Goal: Task Accomplishment & Management: Manage account settings

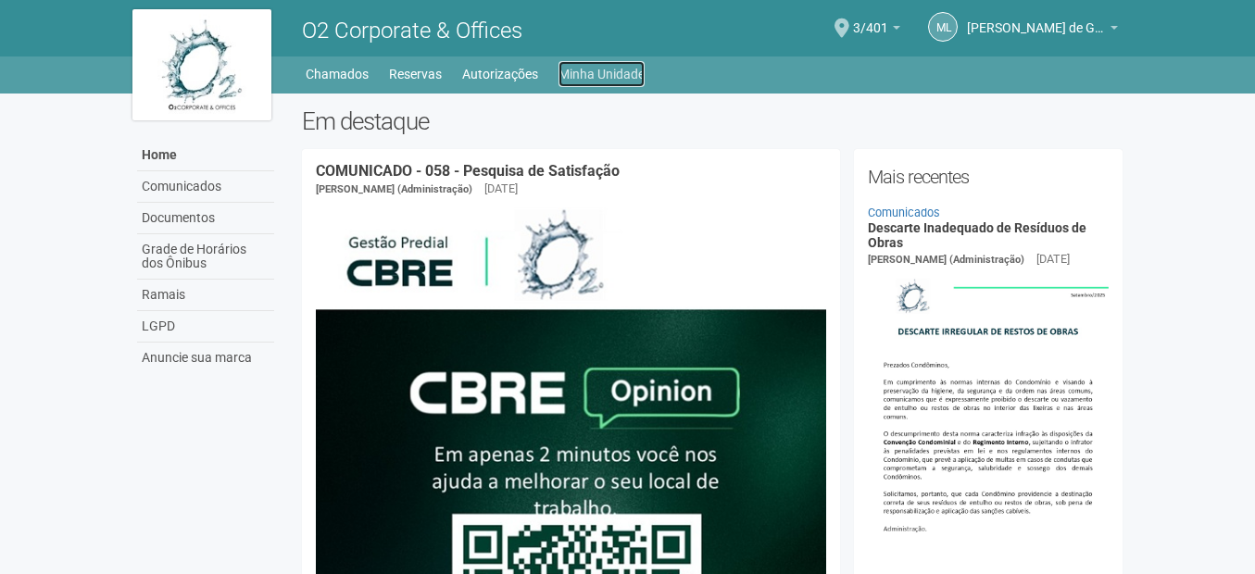
click at [584, 76] on link "Minha Unidade" at bounding box center [602, 74] width 86 height 26
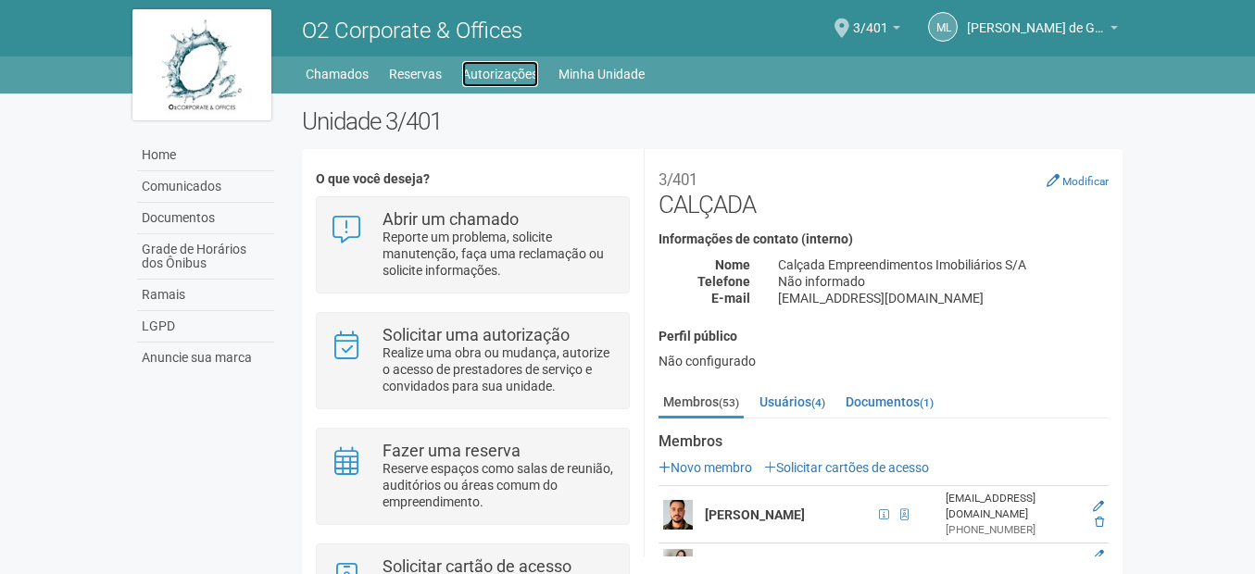
click at [492, 73] on link "Autorizações" at bounding box center [500, 74] width 76 height 26
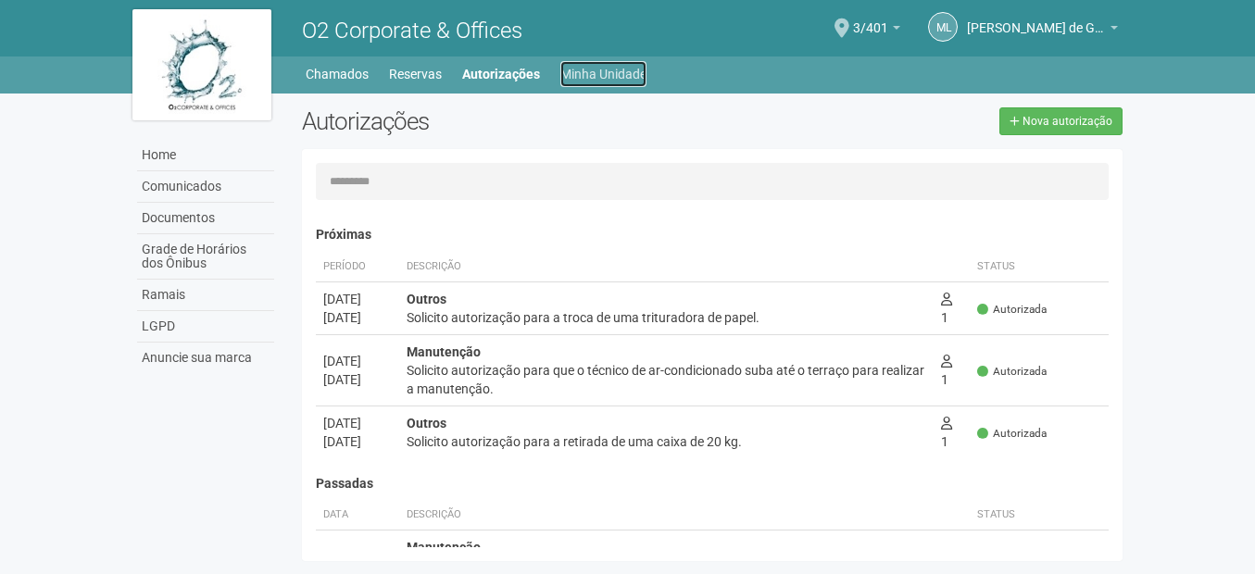
click at [622, 76] on link "Minha Unidade" at bounding box center [603, 74] width 86 height 26
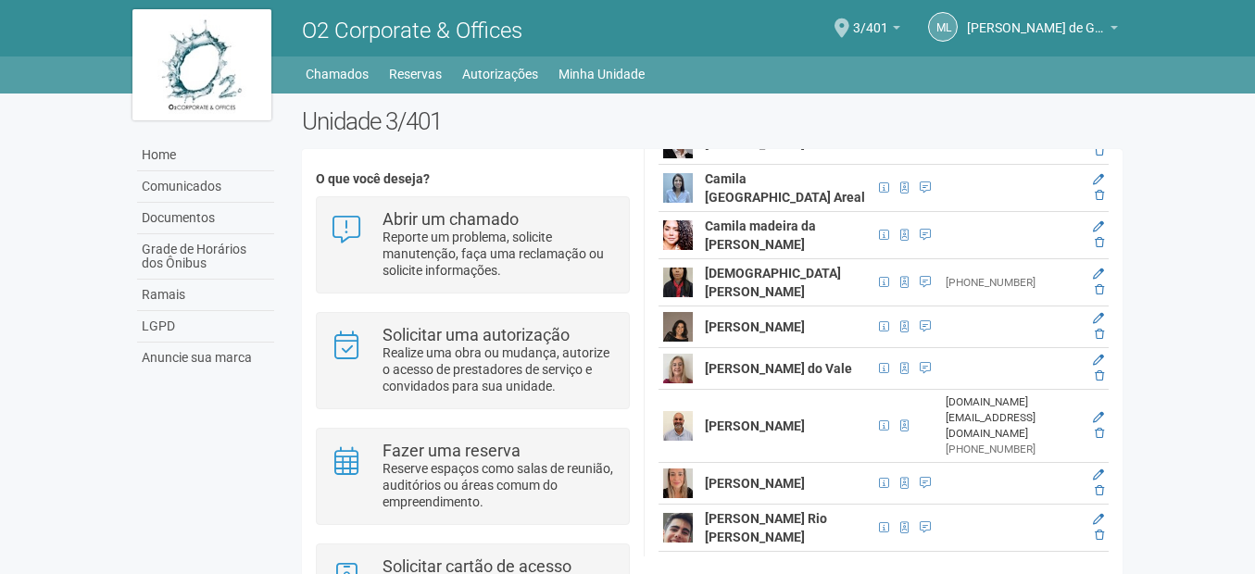
scroll to position [926, 0]
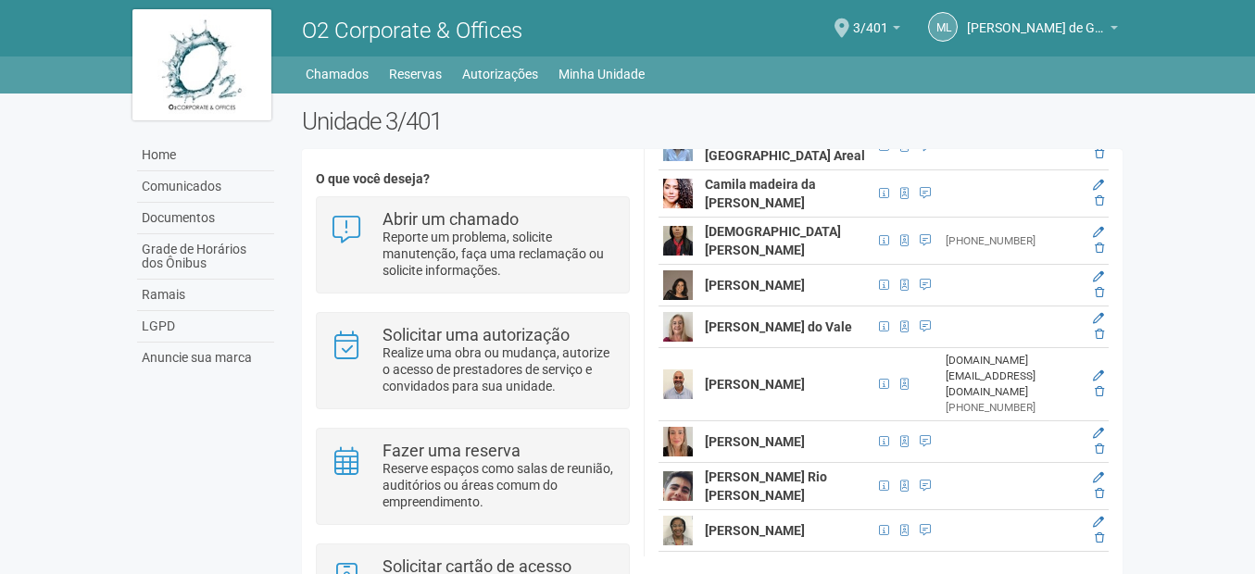
click at [673, 389] on img at bounding box center [678, 385] width 30 height 30
click at [1099, 379] on icon at bounding box center [1098, 376] width 11 height 11
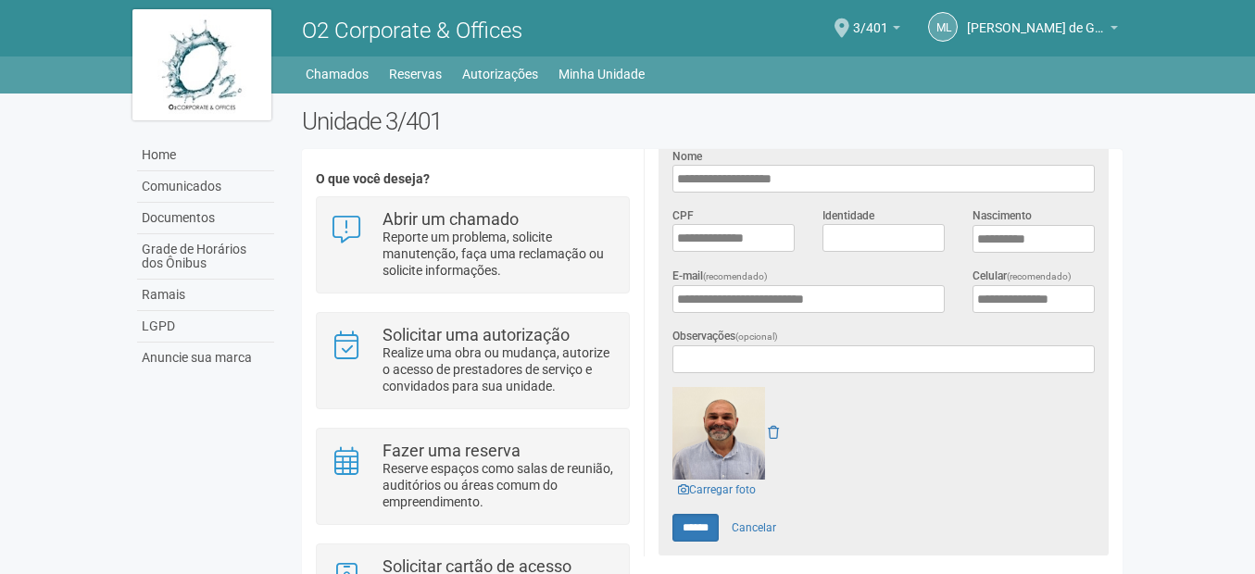
scroll to position [410, 0]
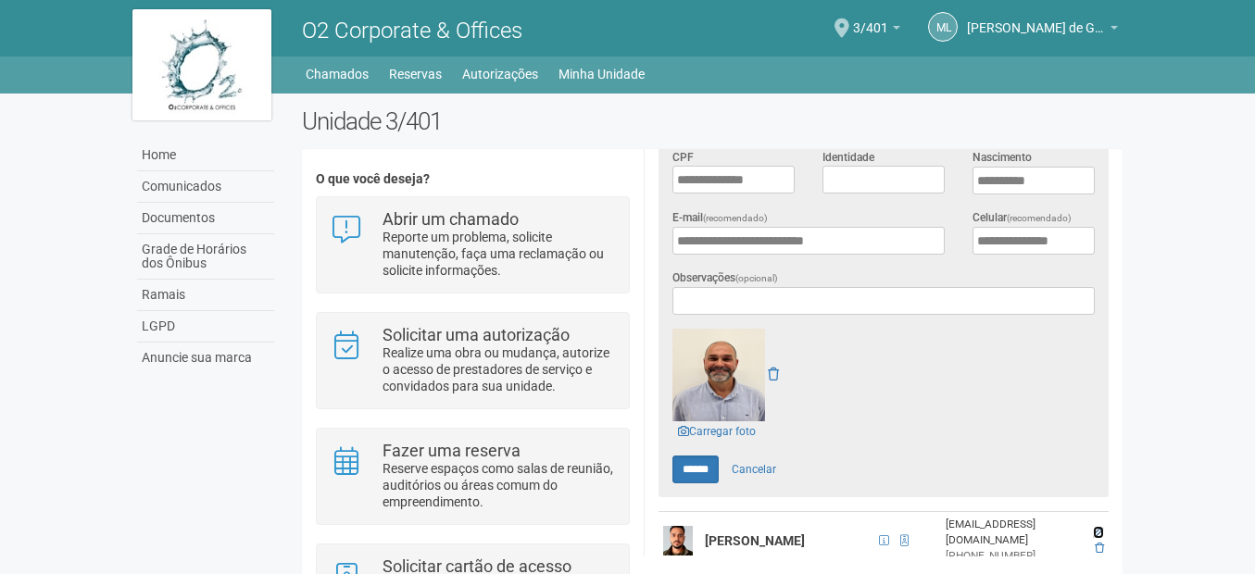
click at [1097, 527] on icon at bounding box center [1098, 532] width 11 height 11
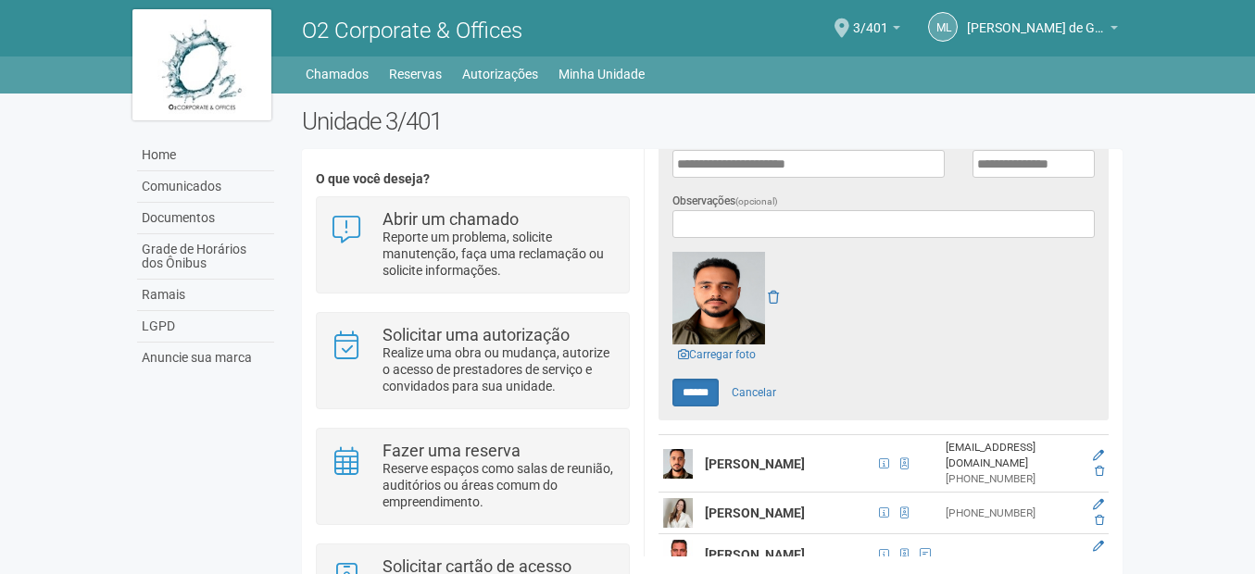
scroll to position [455, 0]
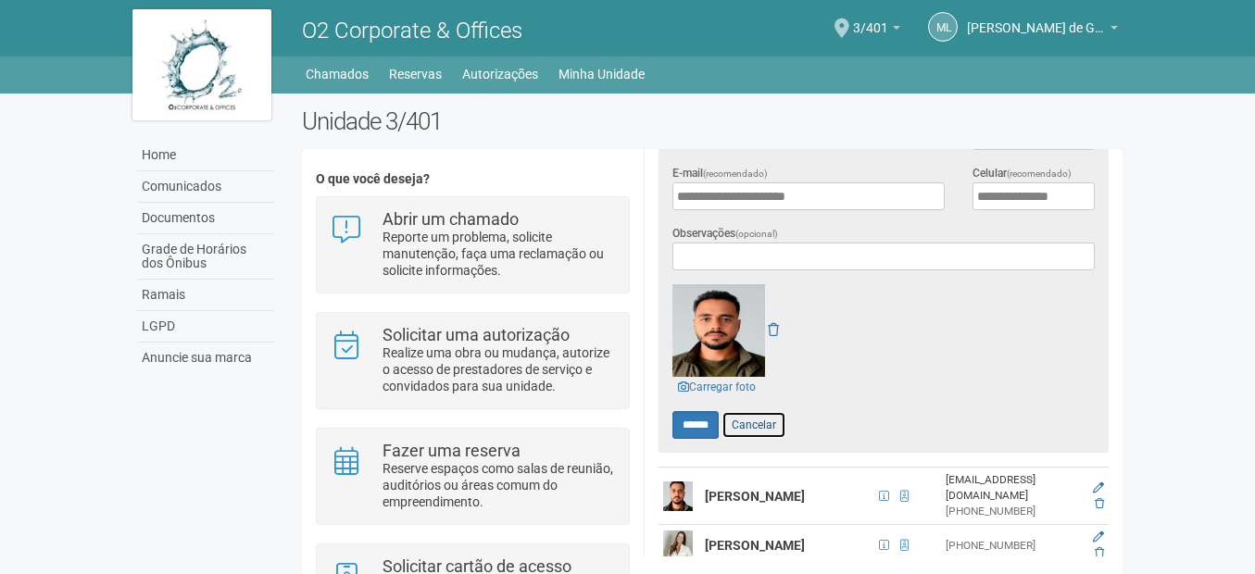
click at [775, 421] on link "Cancelar" at bounding box center [754, 425] width 65 height 28
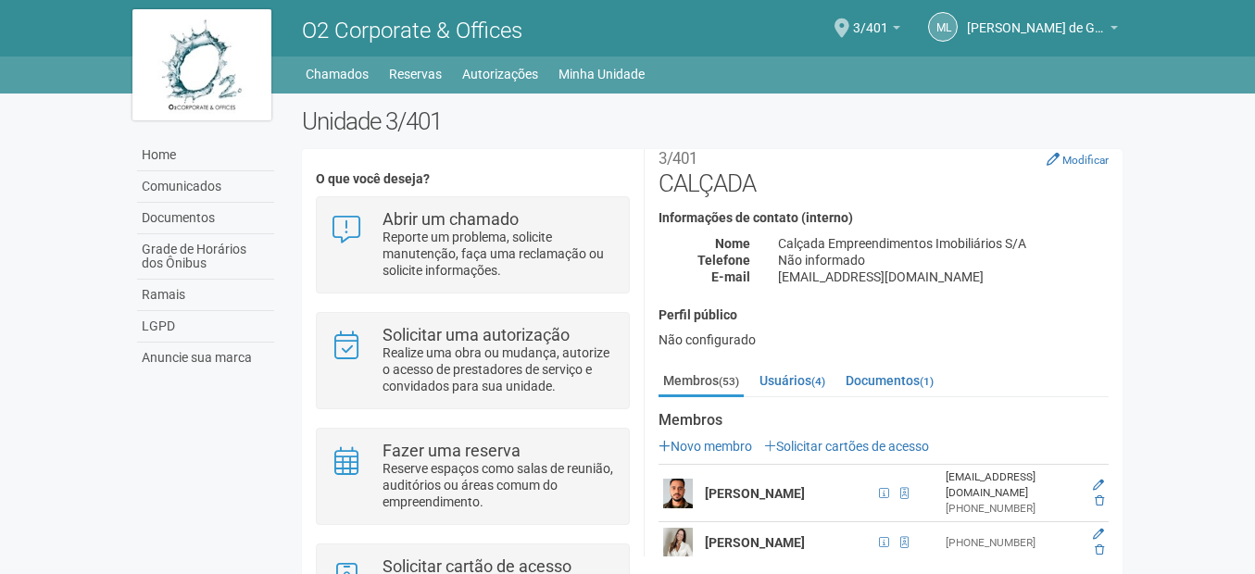
scroll to position [0, 0]
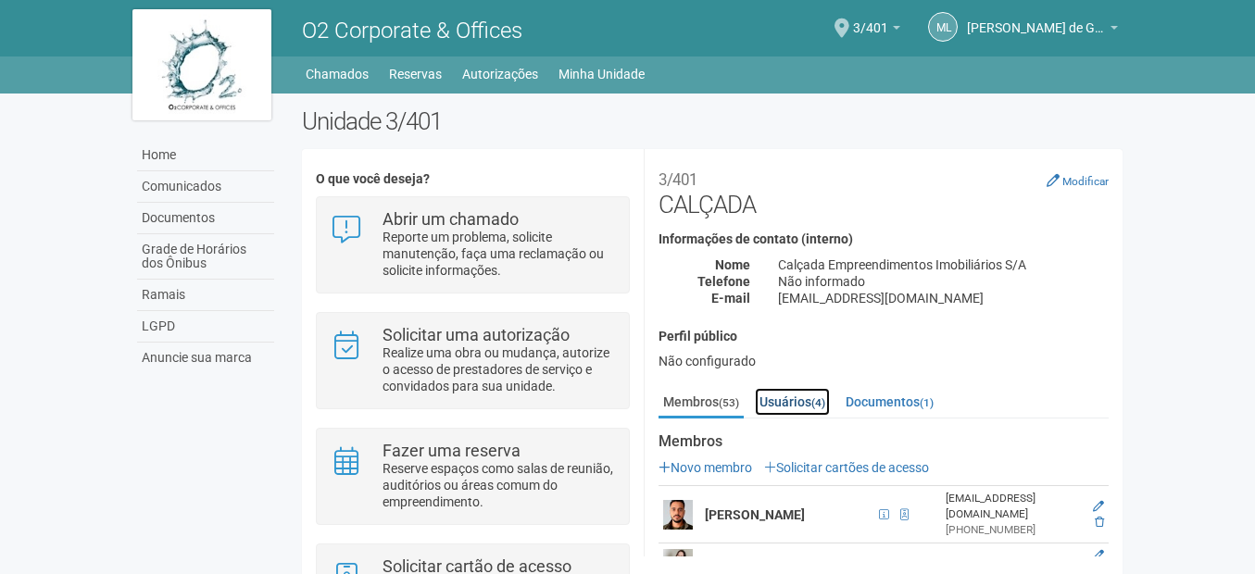
click at [793, 402] on link "Usuários (4)" at bounding box center [792, 402] width 75 height 28
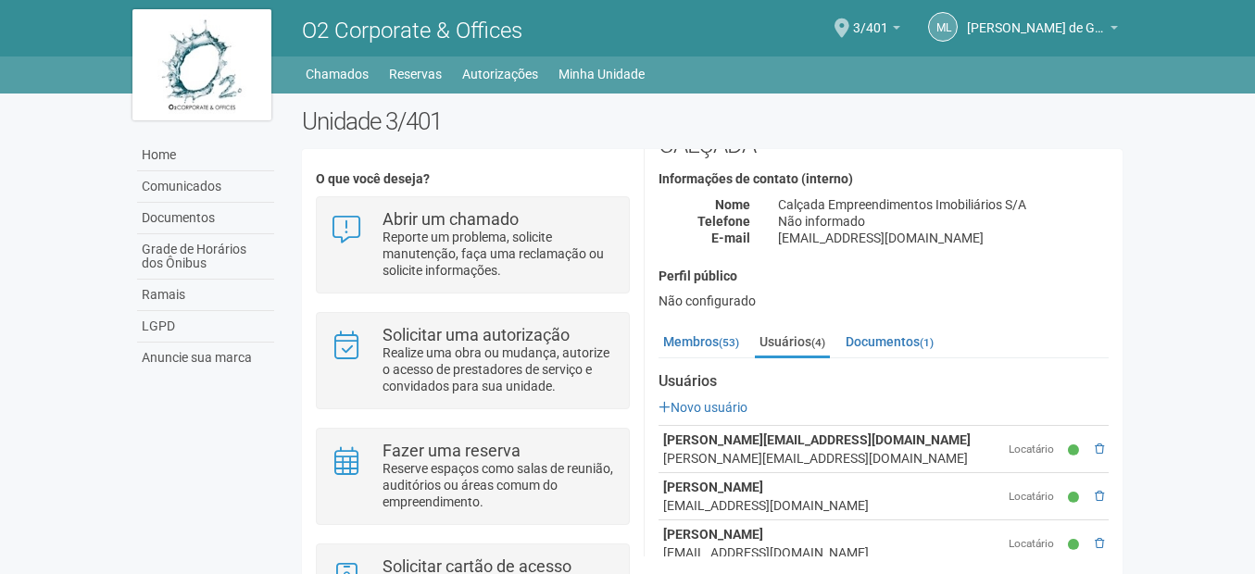
scroll to position [141, 0]
